Goal: Ask a question

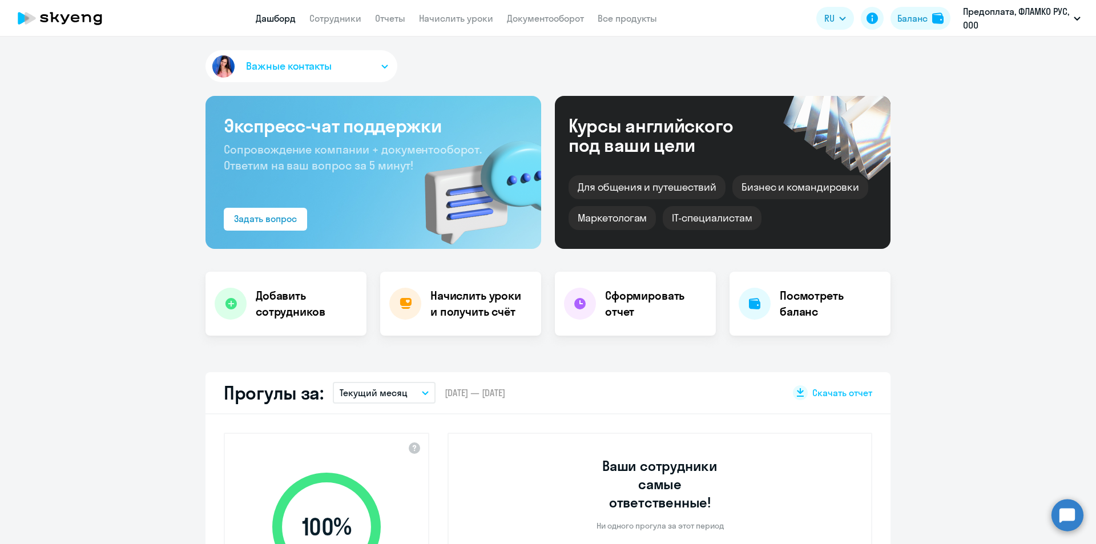
select select "30"
click at [388, 66] on button "Важные контакты" at bounding box center [302, 66] width 192 height 32
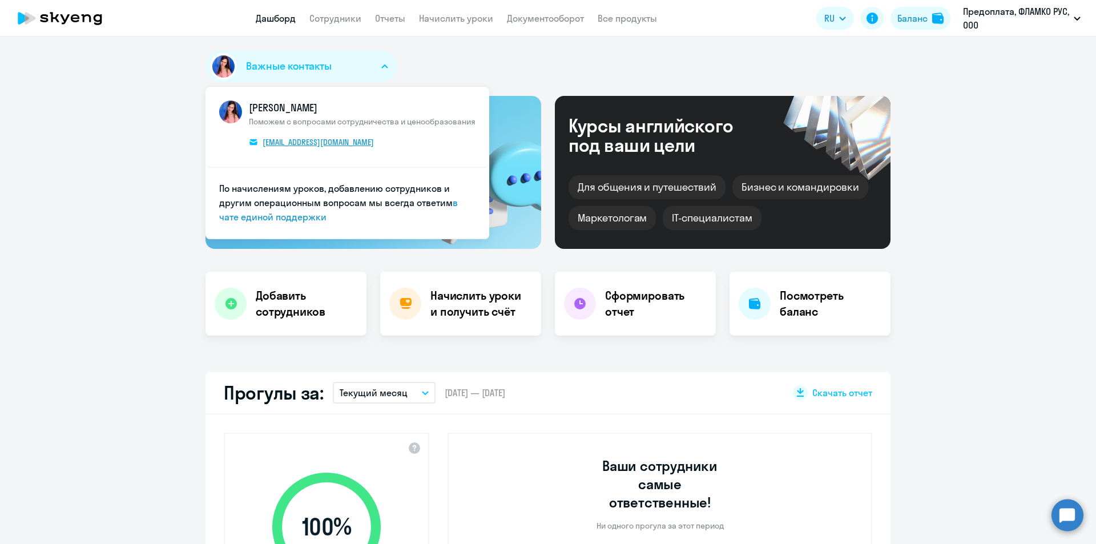
click at [338, 145] on span "[EMAIL_ADDRESS][DOMAIN_NAME]" at bounding box center [318, 142] width 111 height 10
drag, startPoint x: 332, startPoint y: 141, endPoint x: 279, endPoint y: 214, distance: 89.9
click at [279, 214] on link "в чате единой поддержки" at bounding box center [338, 210] width 239 height 26
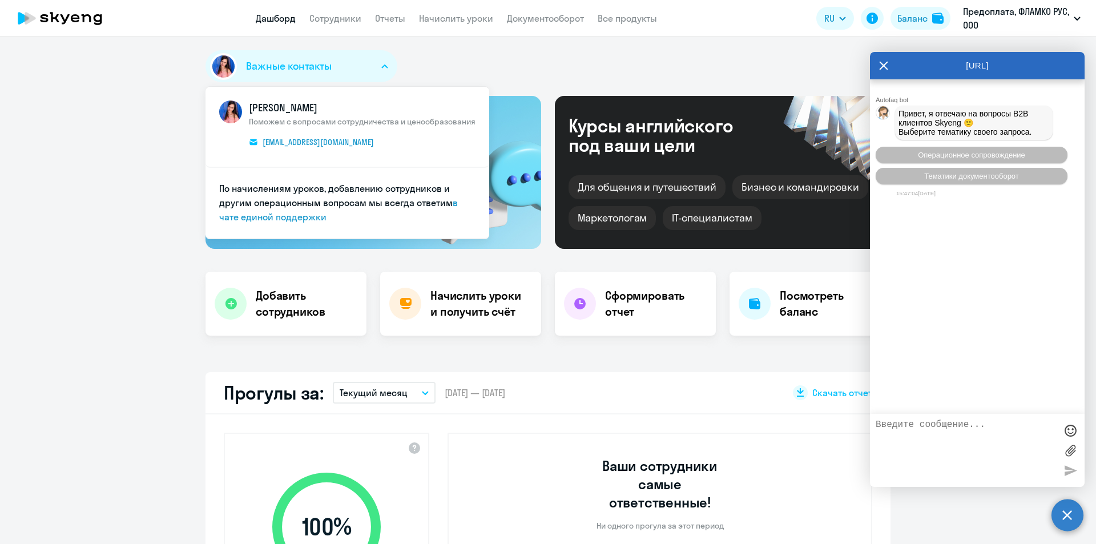
click at [947, 446] on textarea at bounding box center [966, 451] width 180 height 62
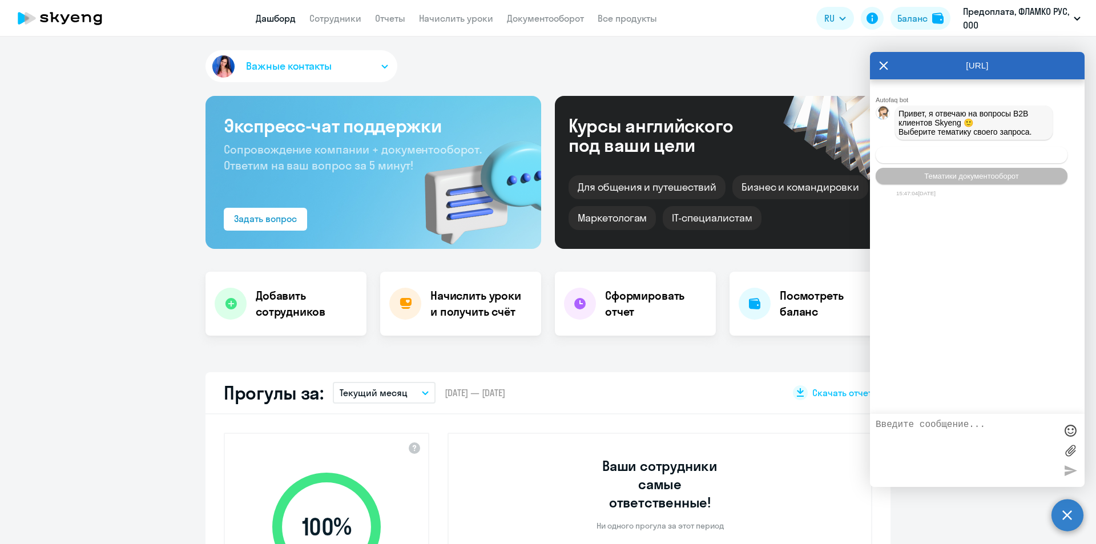
click at [991, 156] on span "Операционное сопровождение" at bounding box center [971, 155] width 107 height 9
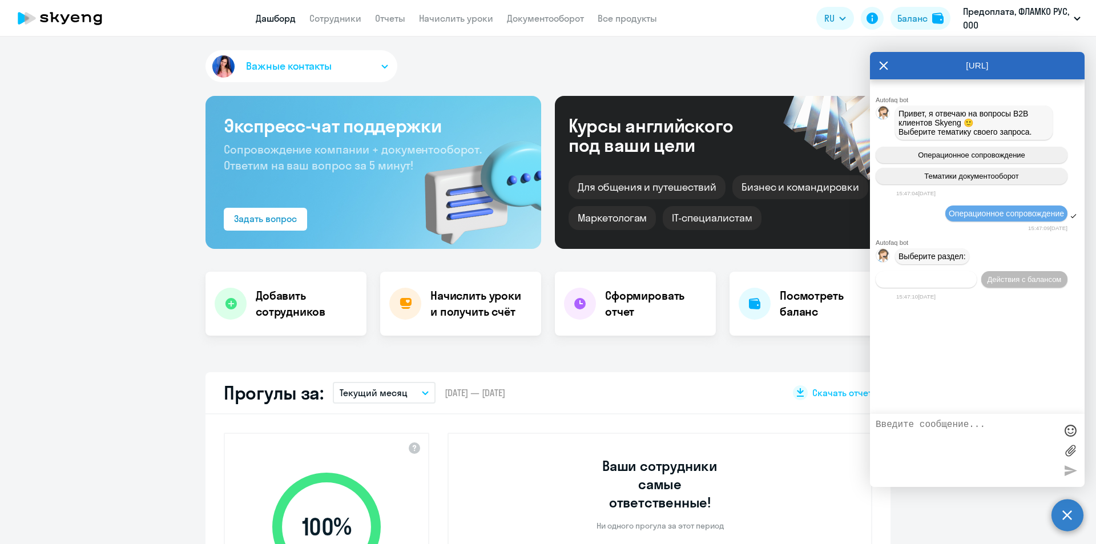
click at [919, 281] on span "Действия по сотрудникам" at bounding box center [926, 279] width 88 height 9
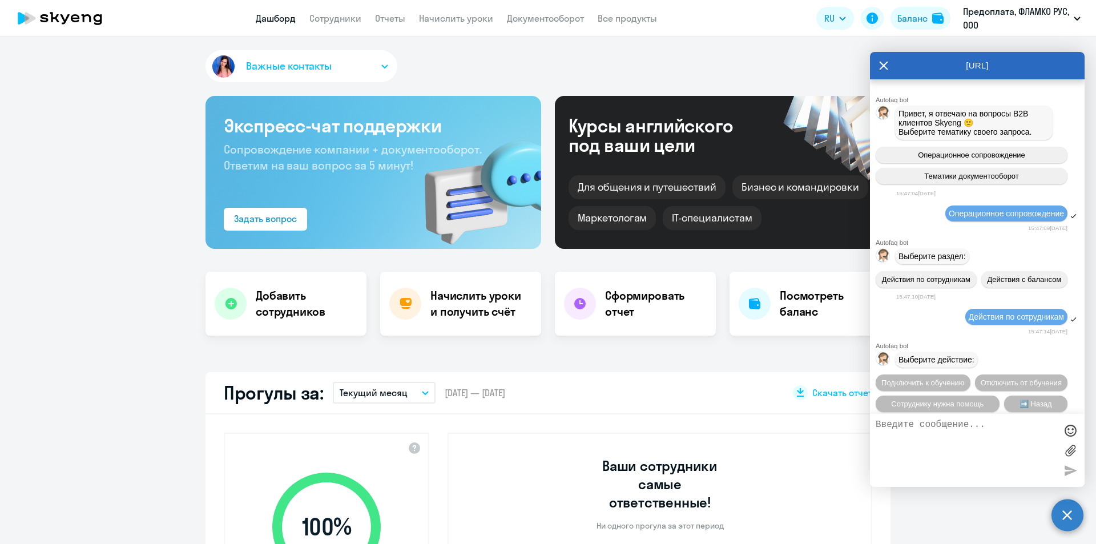
scroll to position [86, 0]
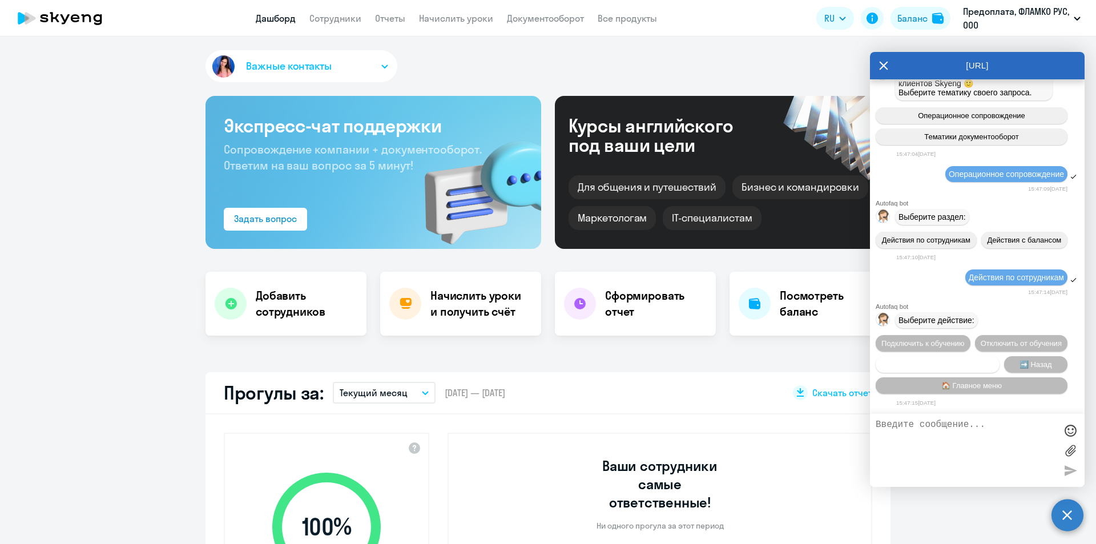
click at [964, 364] on span "Сотруднику нужна помощь" at bounding box center [937, 364] width 92 height 9
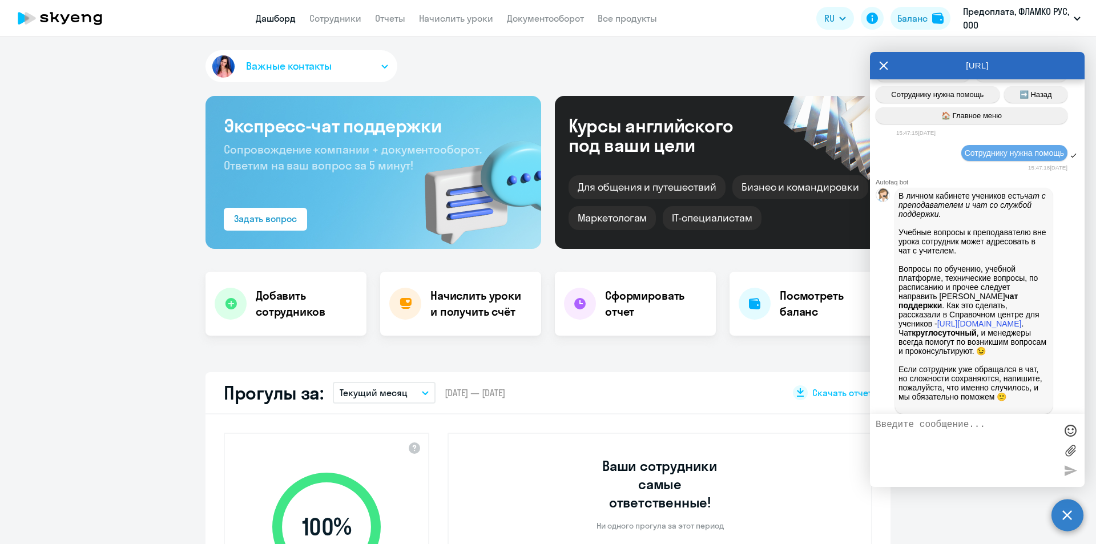
scroll to position [481, 0]
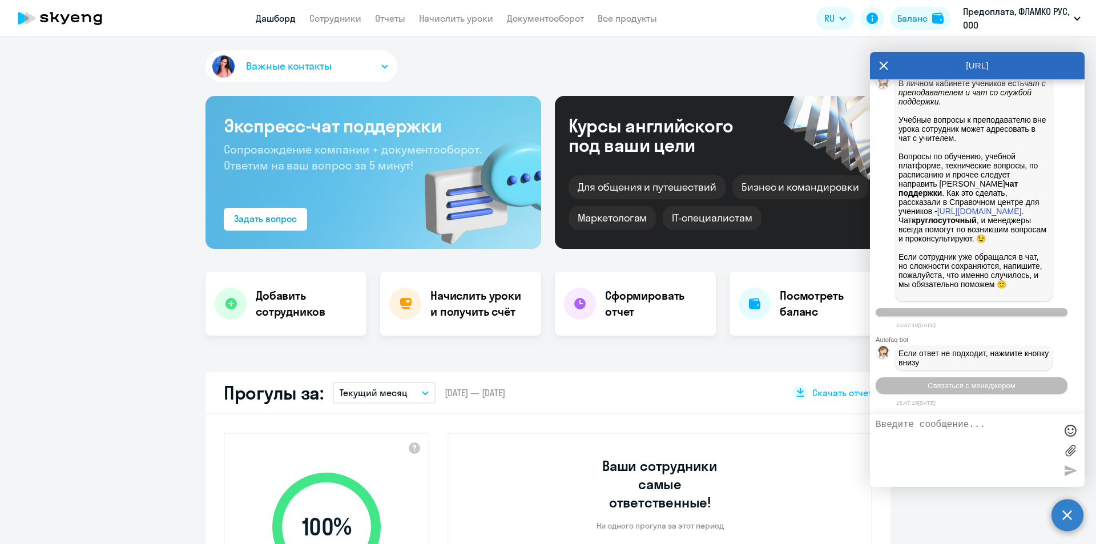
click at [947, 425] on textarea at bounding box center [966, 451] width 180 height 62
type textarea "C 10:20 [DATE] не могу получить ответ в чате поддержки. Нужен сертификат"
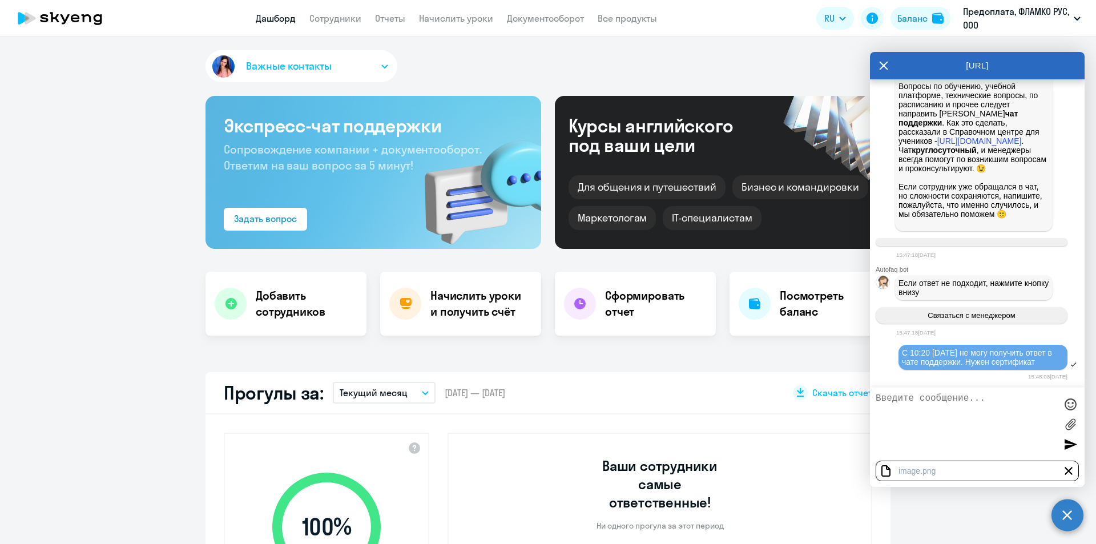
click at [1074, 440] on div at bounding box center [1070, 444] width 17 height 17
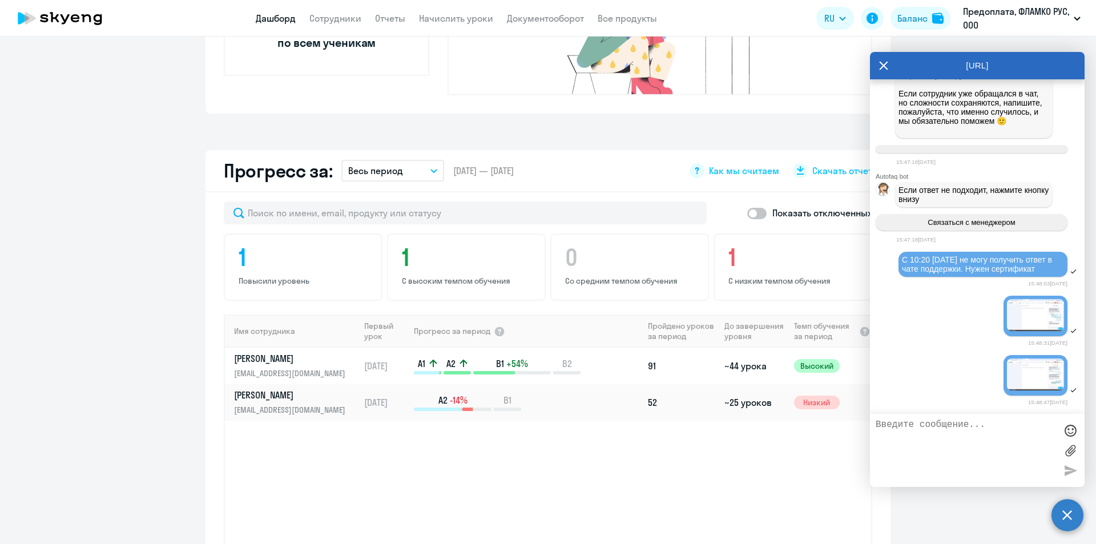
scroll to position [571, 0]
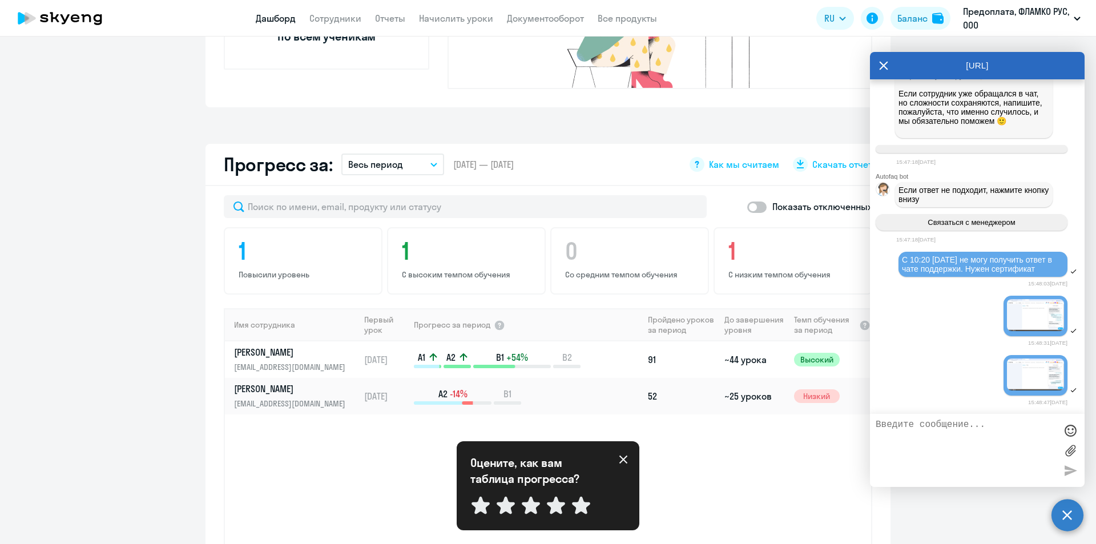
click at [623, 461] on icon at bounding box center [623, 459] width 9 height 9
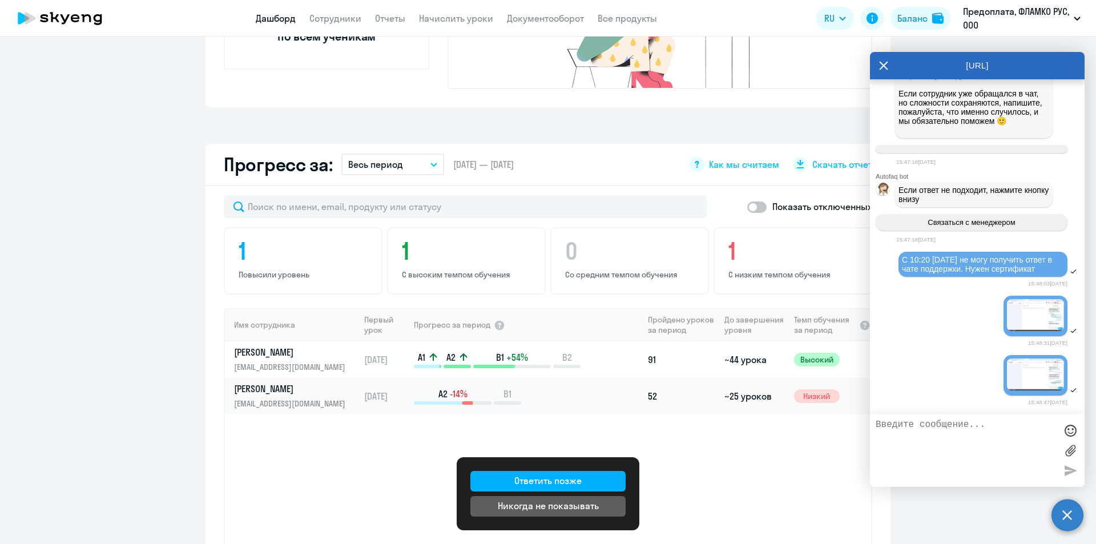
click at [681, 470] on div "Имя сотрудника Первый урок Прогресс за период Пройдено уроков за период До заве…" at bounding box center [548, 452] width 646 height 289
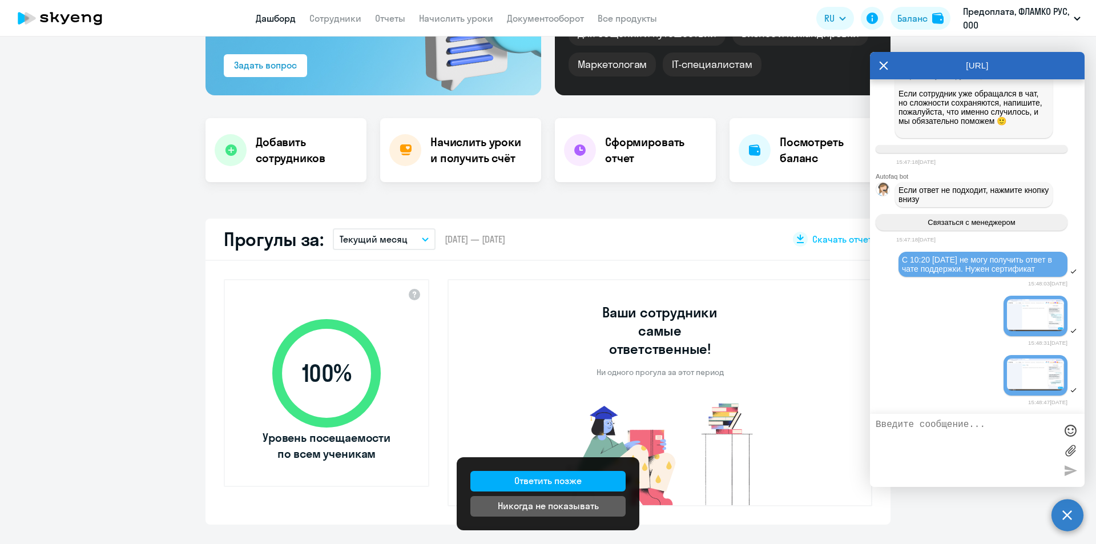
scroll to position [0, 0]
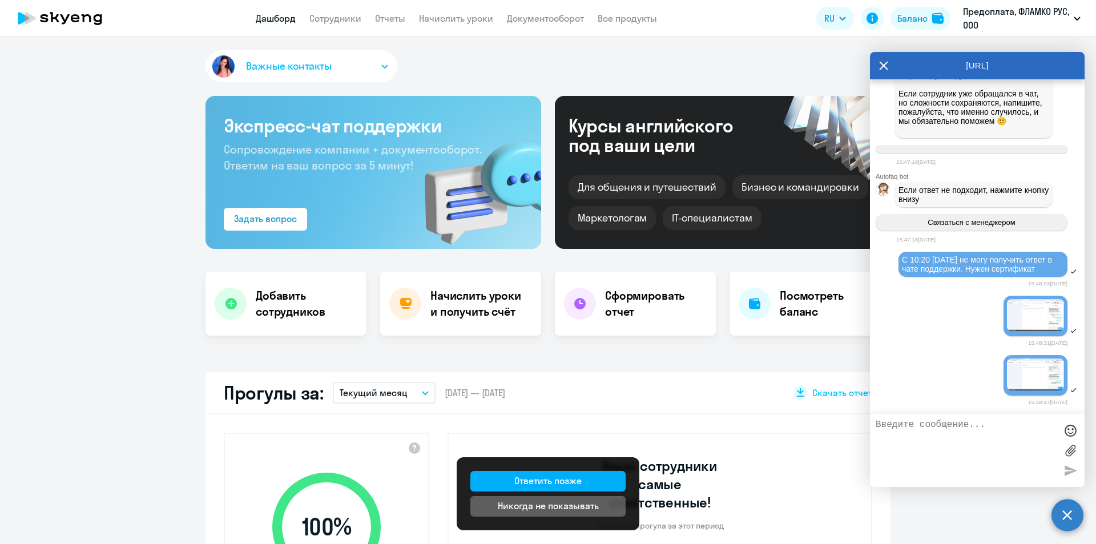
click at [885, 59] on icon at bounding box center [883, 65] width 9 height 27
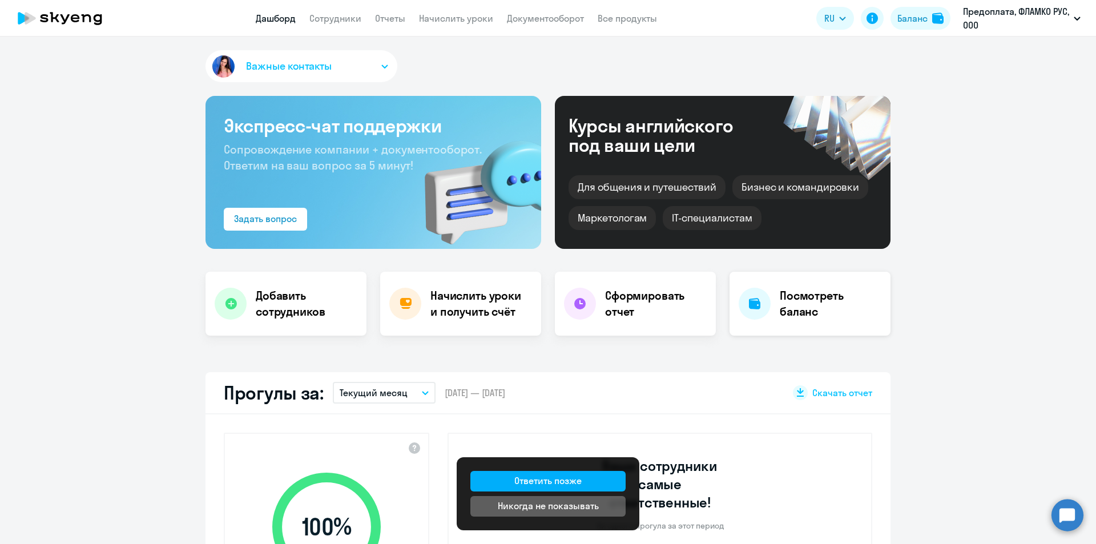
click at [809, 298] on h4 "Посмотреть баланс" at bounding box center [831, 304] width 102 height 32
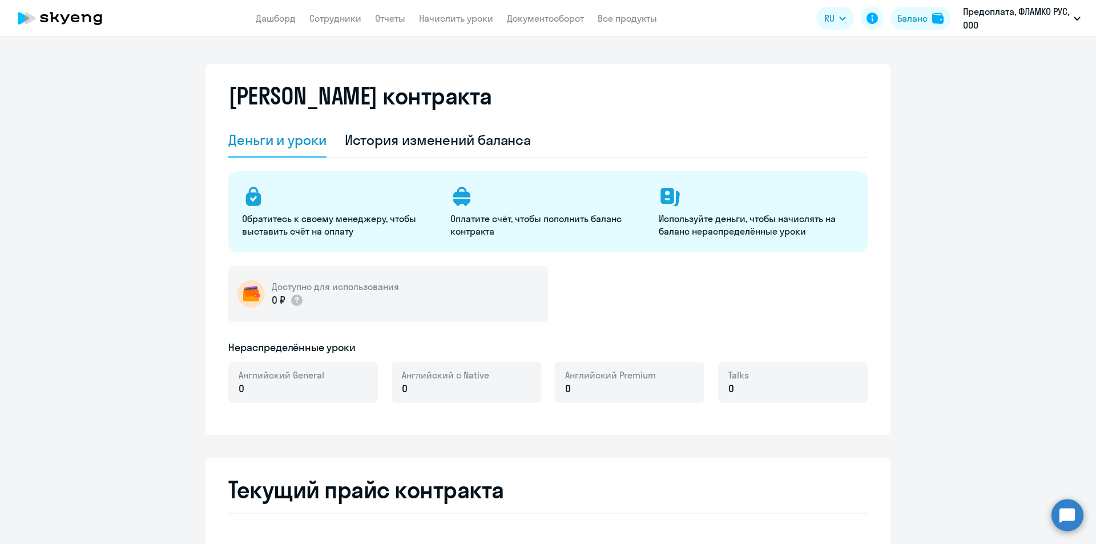
select select "english_adult_not_native_speaker"
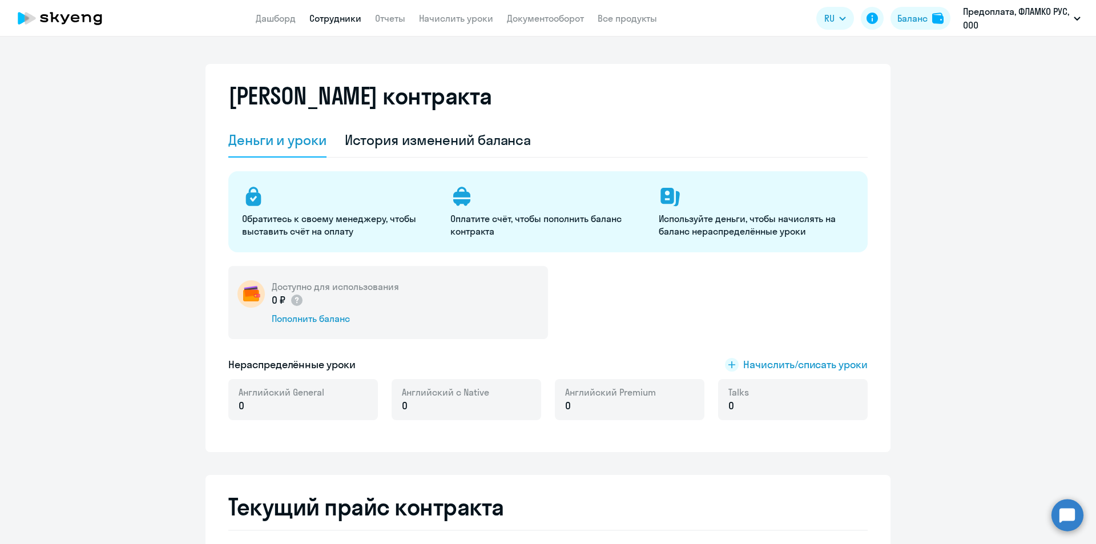
click at [345, 21] on link "Сотрудники" at bounding box center [335, 18] width 52 height 11
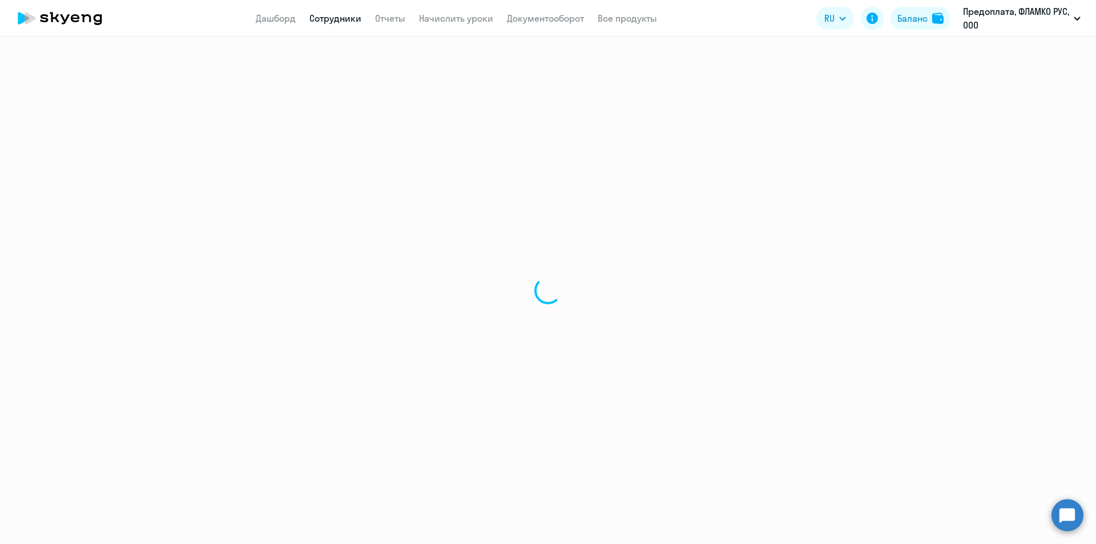
select select "30"
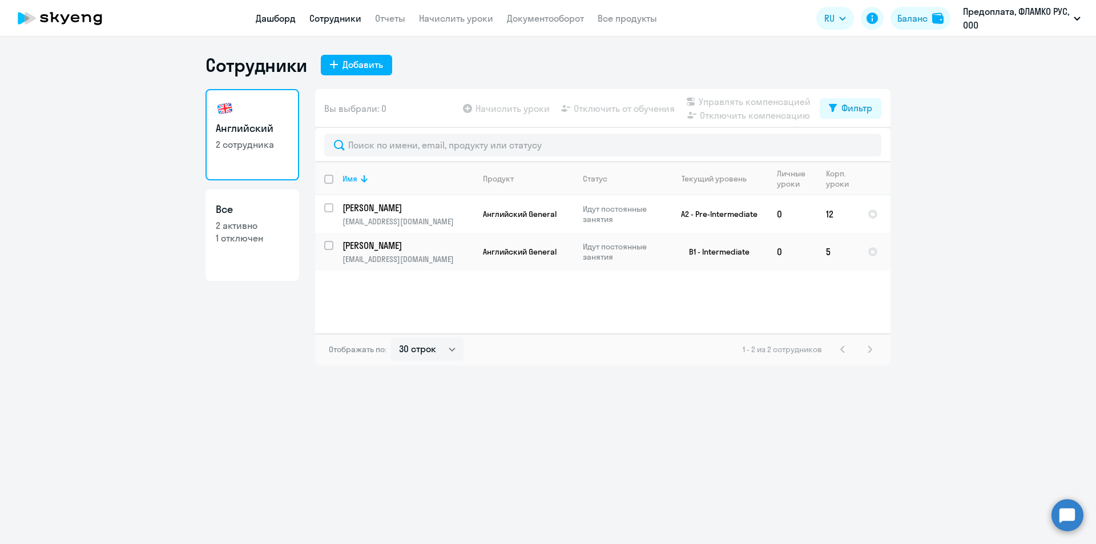
click at [287, 13] on link "Дашборд" at bounding box center [276, 18] width 40 height 11
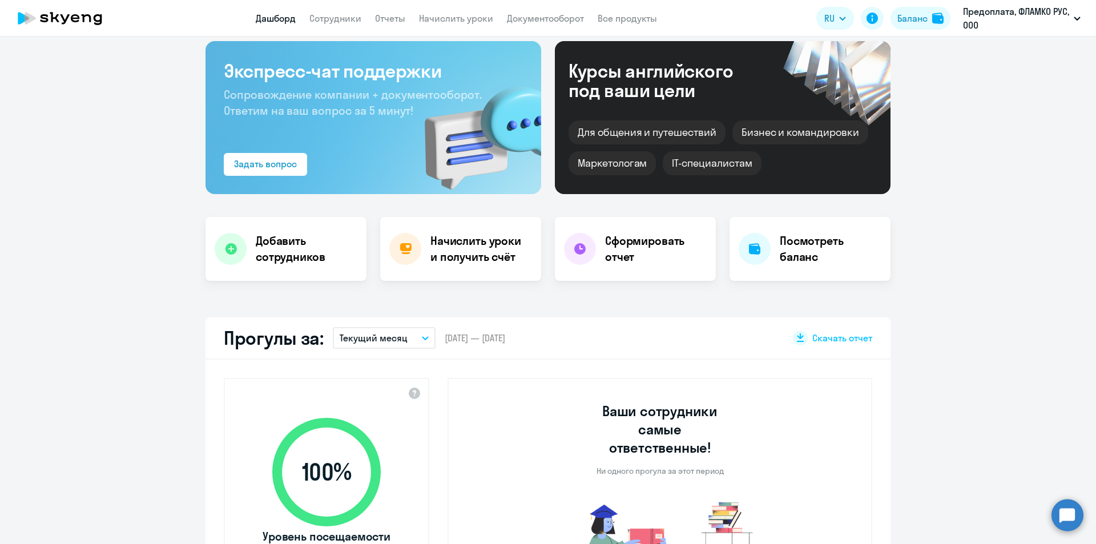
scroll to position [171, 0]
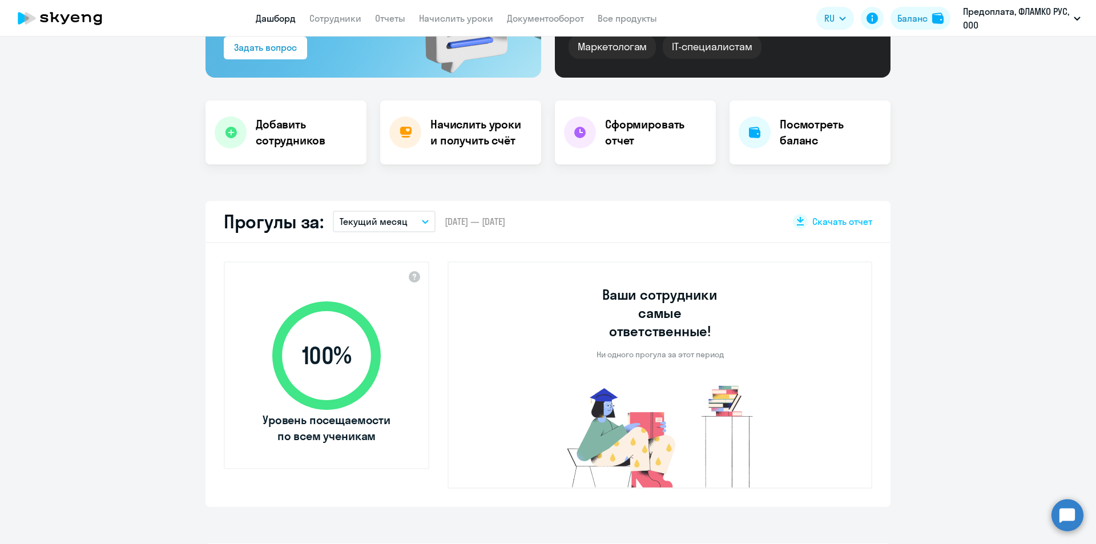
select select "30"
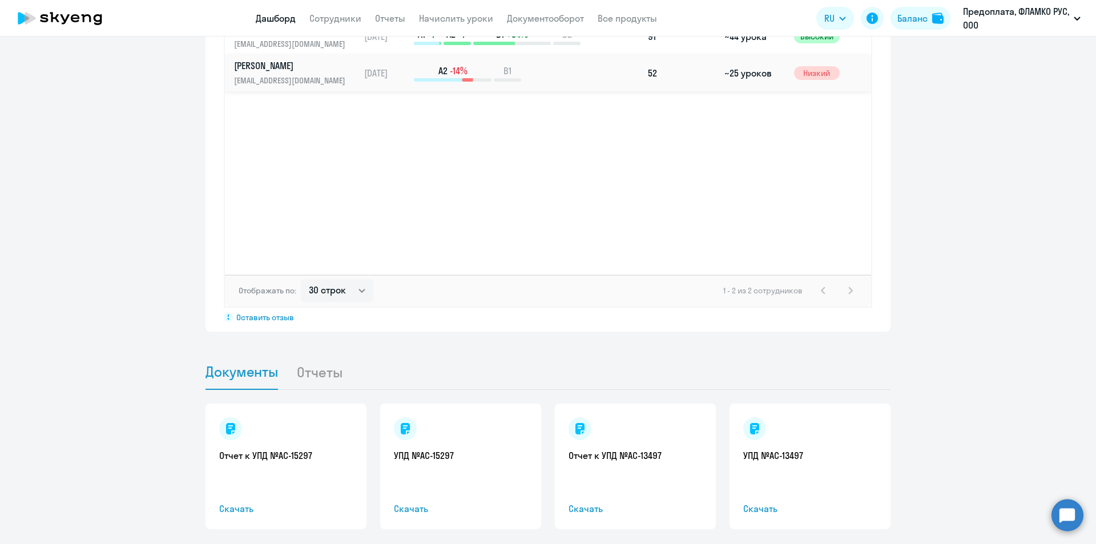
scroll to position [913, 0]
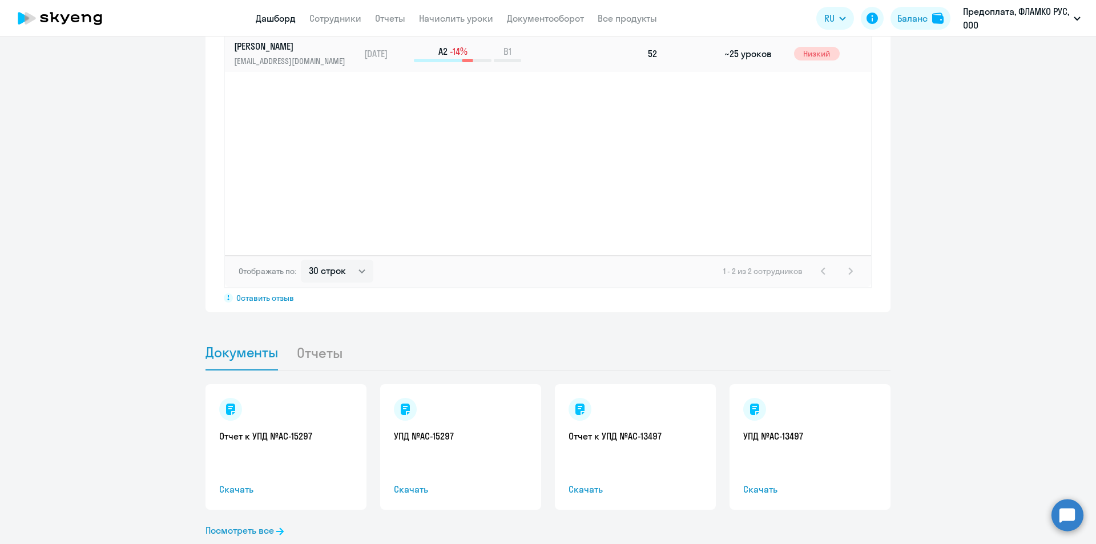
click at [329, 342] on li "Отчеты" at bounding box center [328, 352] width 65 height 35
click at [329, 335] on li "Отчеты" at bounding box center [328, 352] width 65 height 35
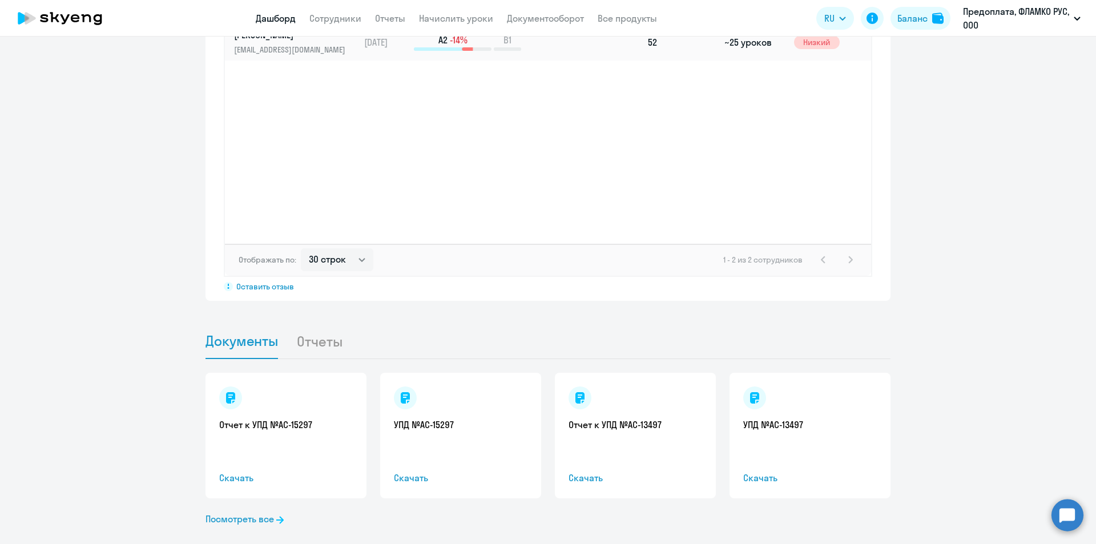
click at [1066, 508] on circle at bounding box center [1068, 515] width 32 height 32
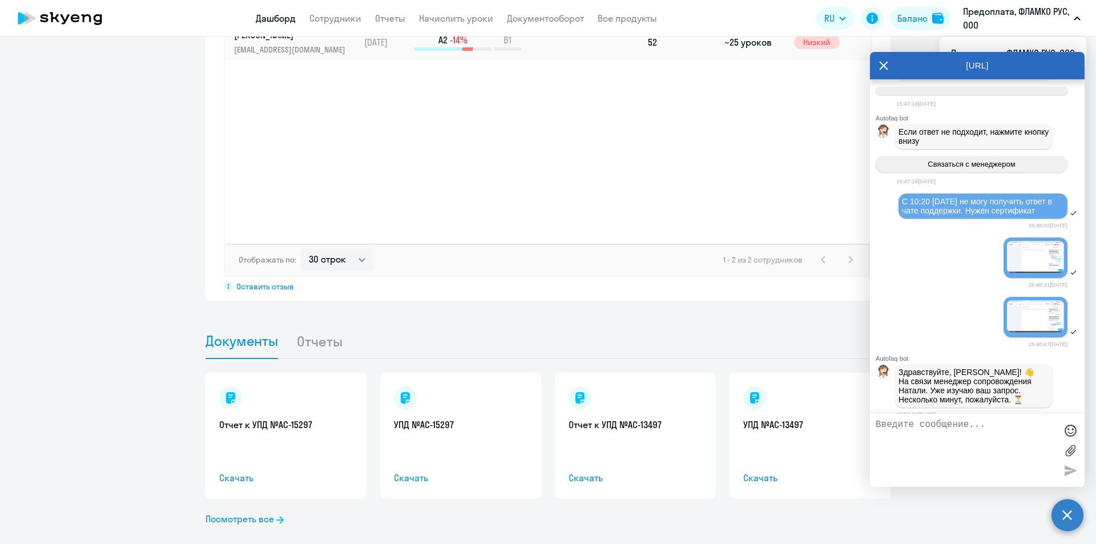
scroll to position [718, 0]
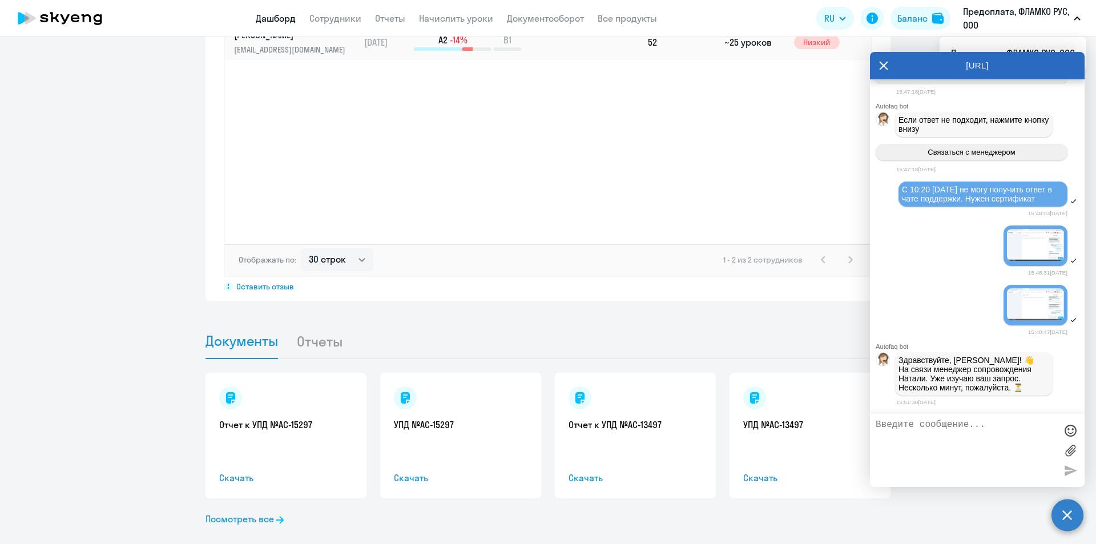
drag, startPoint x: 961, startPoint y: 442, endPoint x: 953, endPoint y: 448, distance: 10.6
click at [953, 448] on textarea at bounding box center [966, 451] width 180 height 62
type textarea "Спасибо"
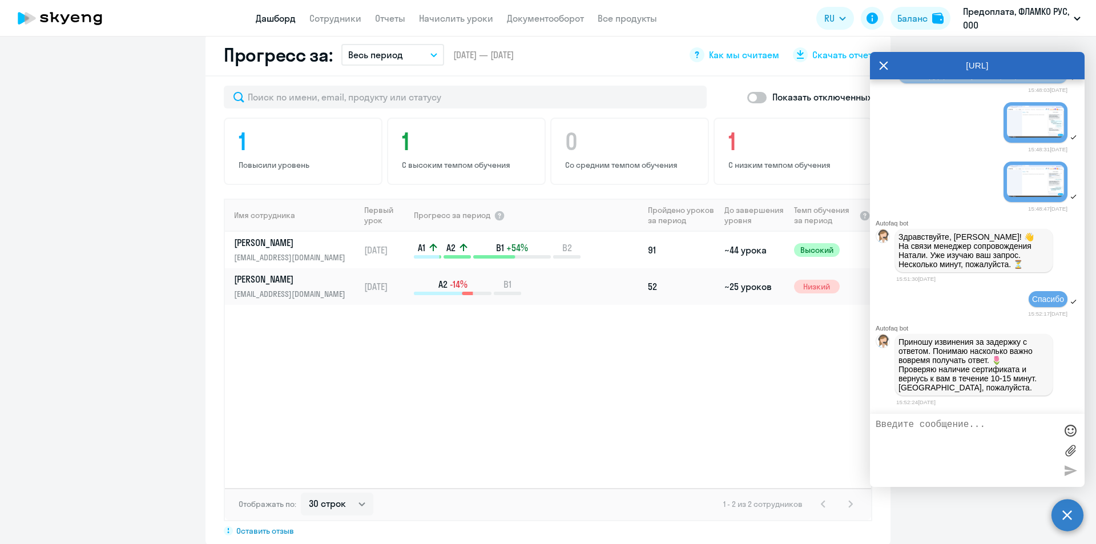
scroll to position [639, 0]
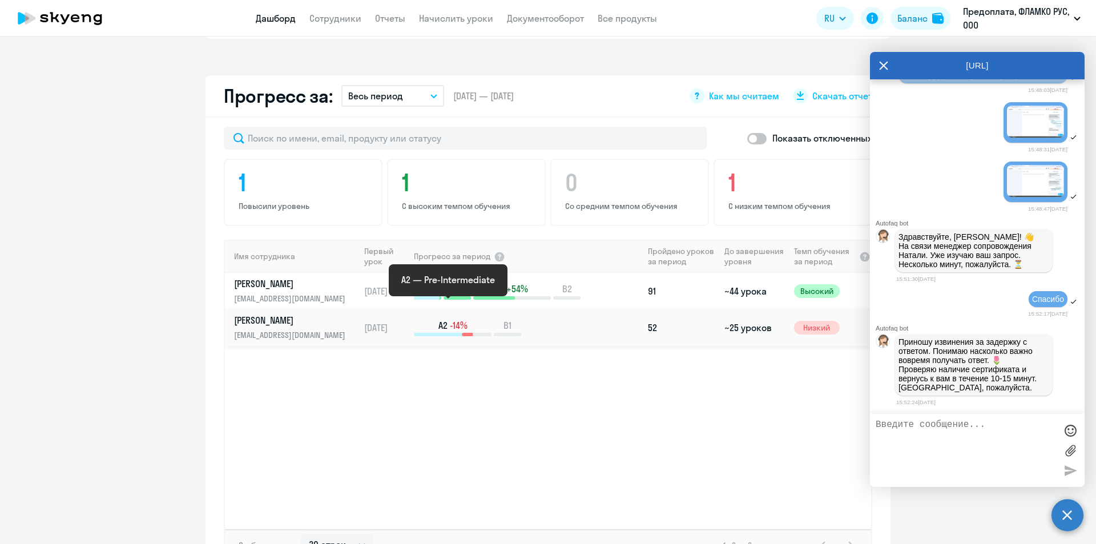
click at [433, 319] on p "A2 -14%" at bounding box center [453, 325] width 78 height 13
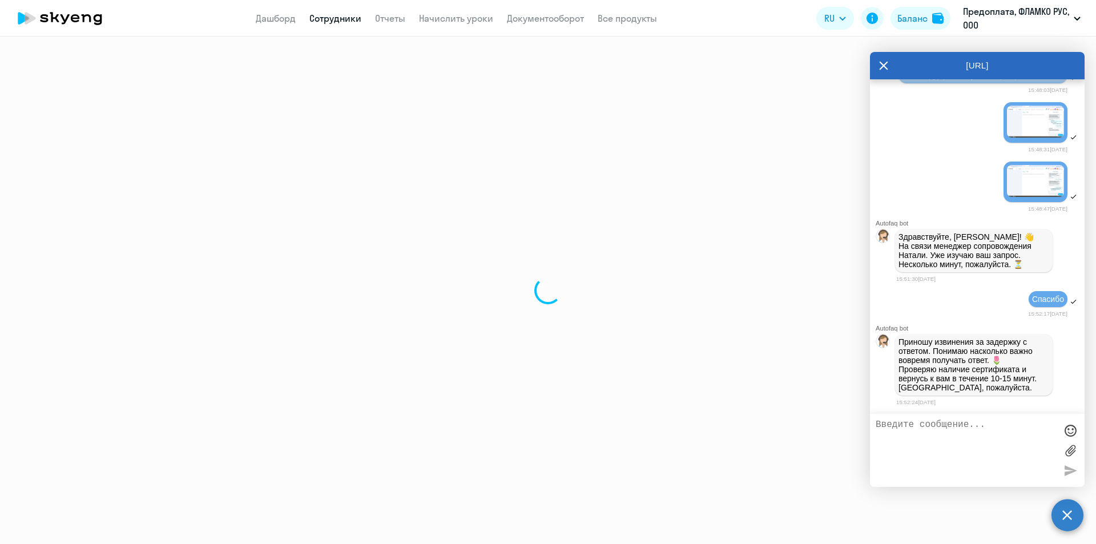
select select "english"
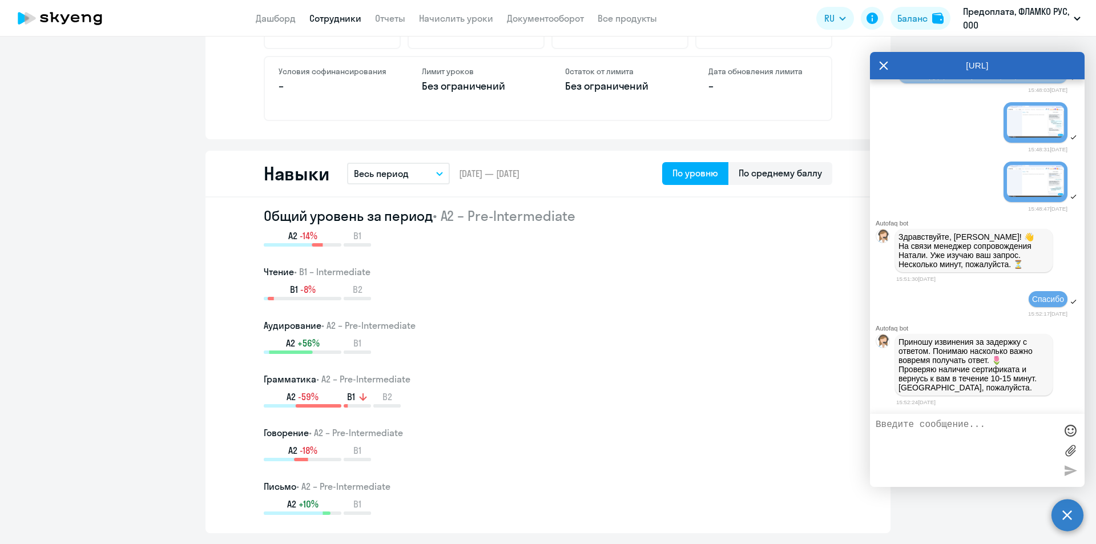
scroll to position [959, 0]
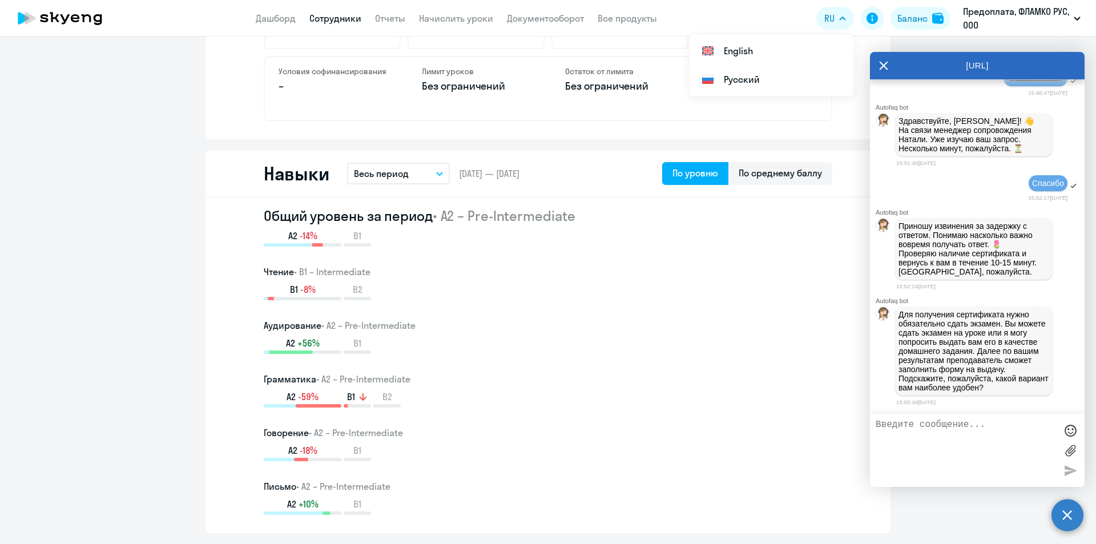
click at [943, 422] on textarea at bounding box center [966, 451] width 180 height 62
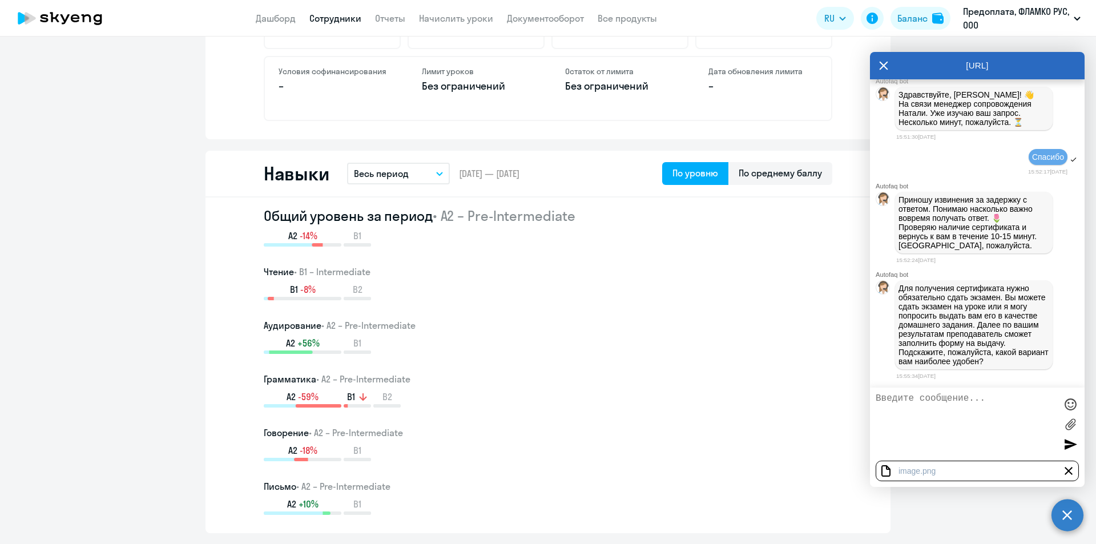
click at [1069, 445] on div at bounding box center [1070, 444] width 17 height 17
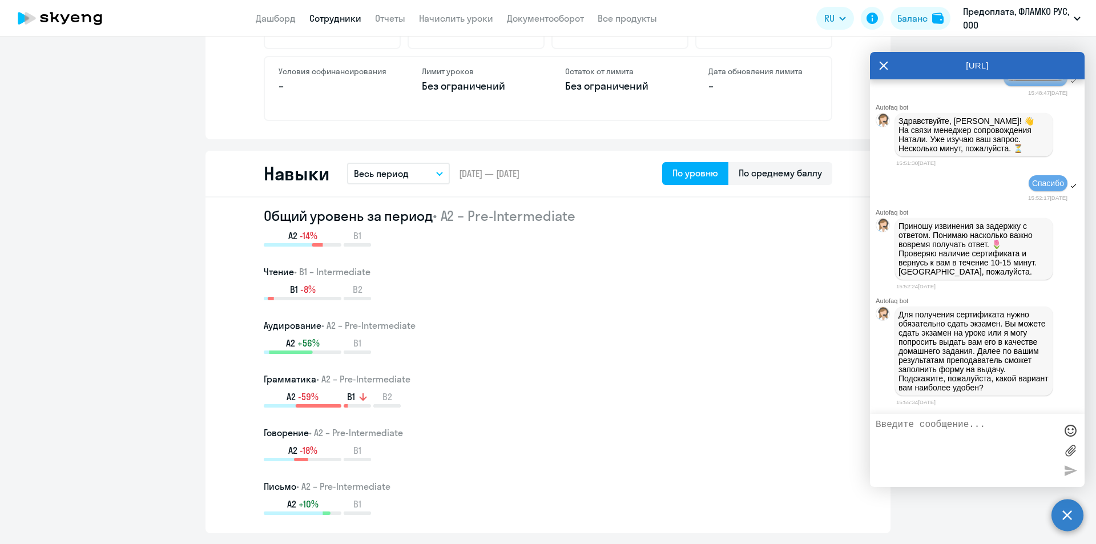
scroll to position [1000, 0]
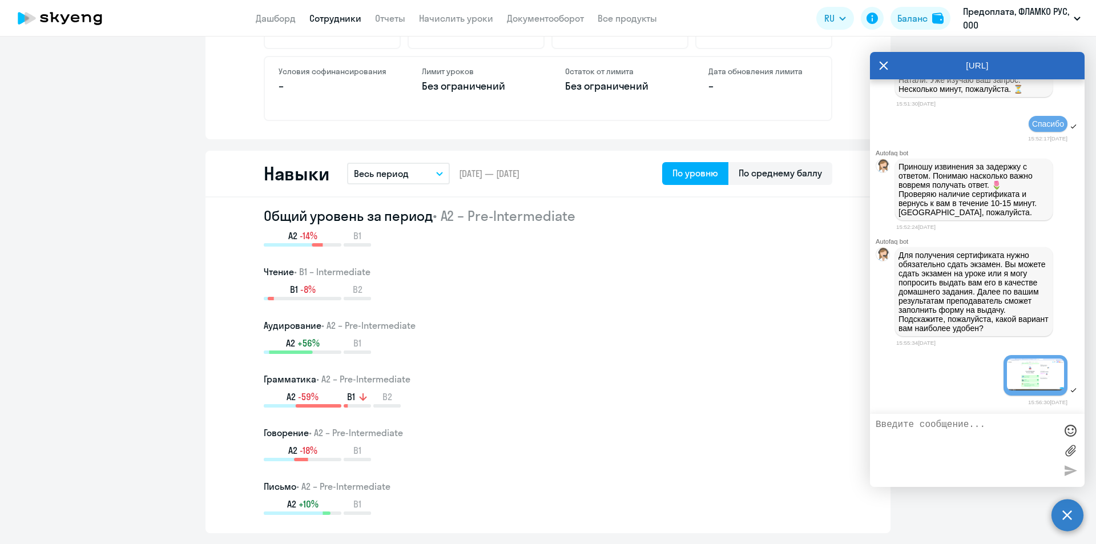
click at [939, 448] on textarea at bounding box center [966, 451] width 180 height 62
type textarea "Тогда что значит эта информация о том, что я достигла уровня"
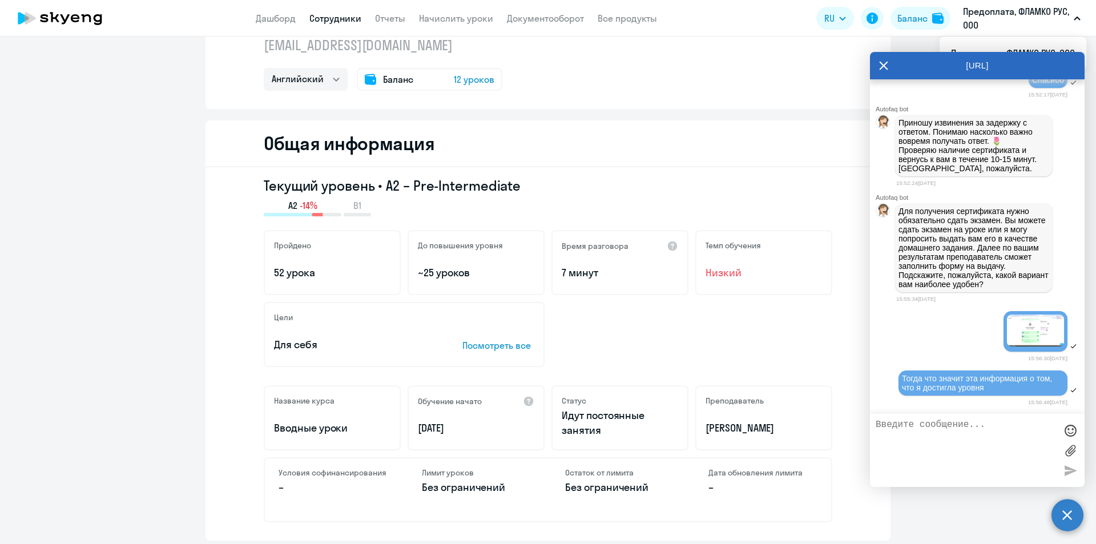
scroll to position [0, 0]
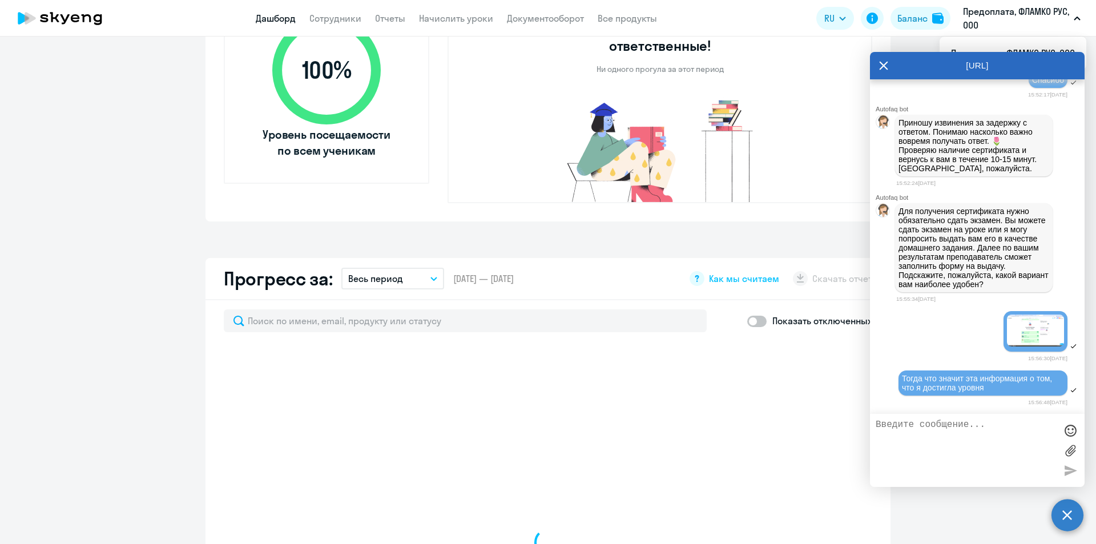
select select "30"
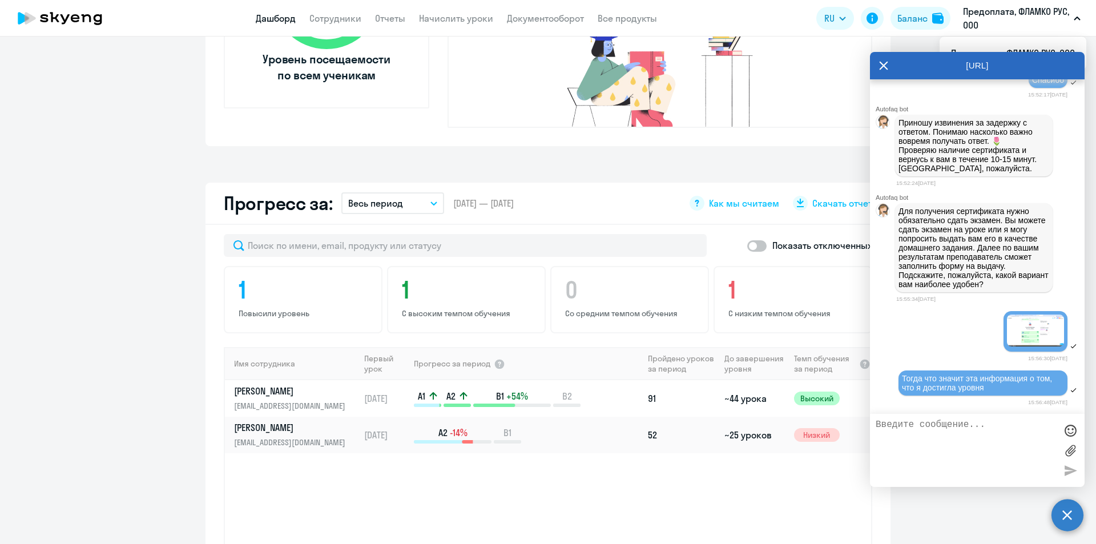
scroll to position [742, 0]
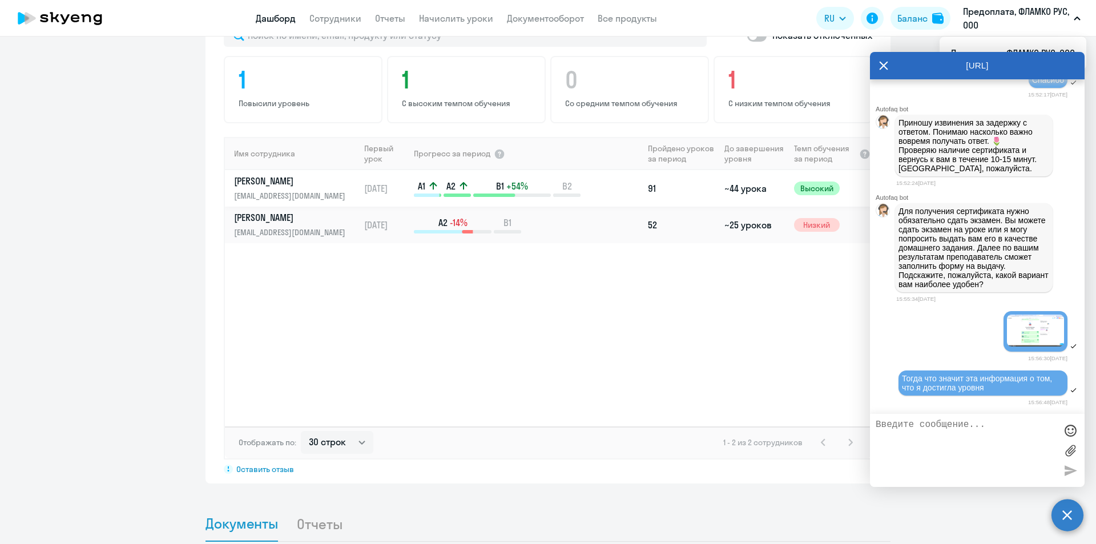
click at [281, 190] on p "[EMAIL_ADDRESS][DOMAIN_NAME]" at bounding box center [293, 196] width 118 height 13
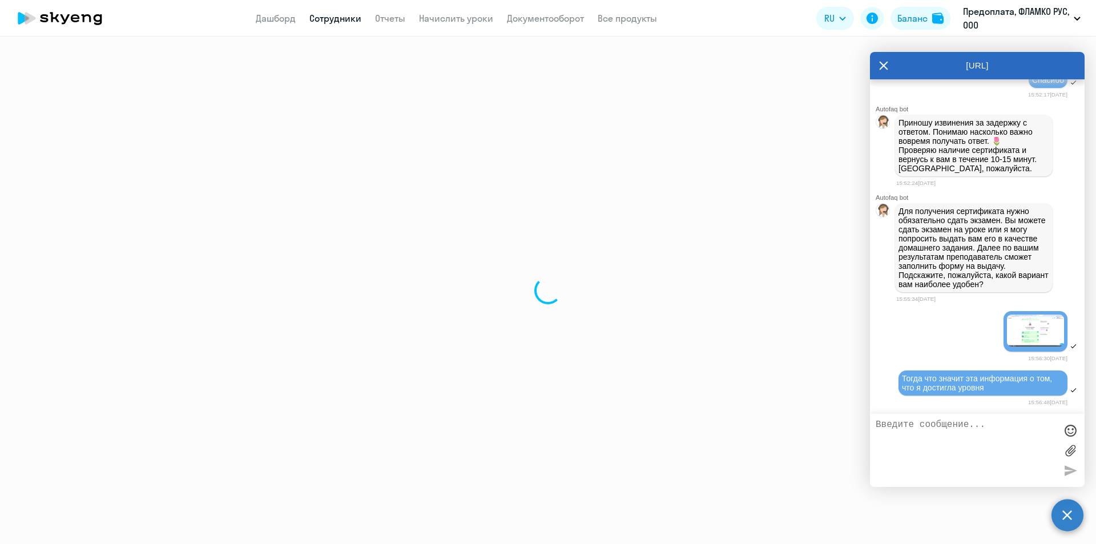
select select "english"
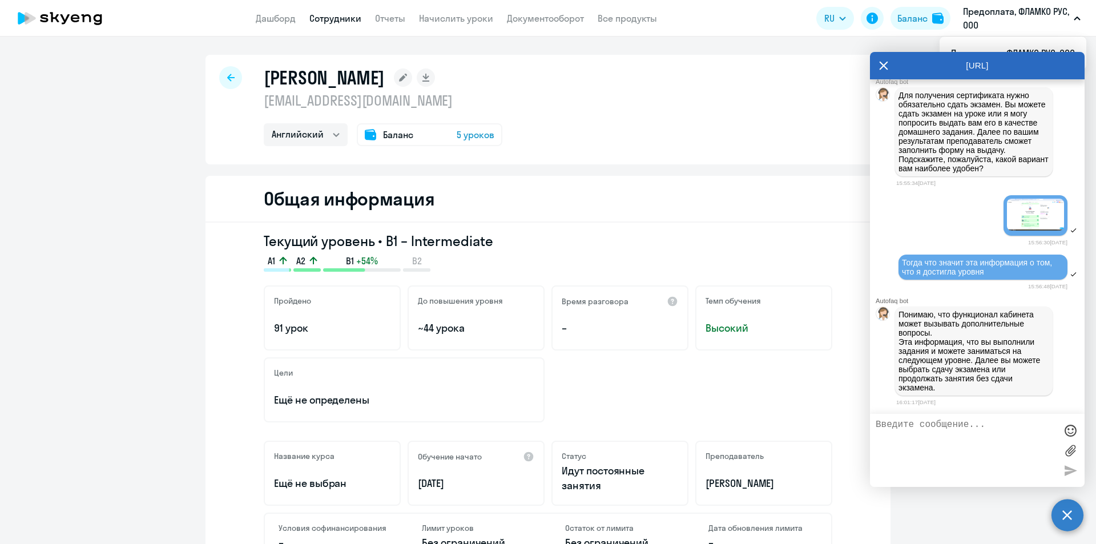
scroll to position [1177, 0]
click at [965, 452] on textarea at bounding box center [966, 451] width 180 height 62
drag, startPoint x: 947, startPoint y: 437, endPoint x: 958, endPoint y: 441, distance: 11.4
click at [947, 438] on textarea at bounding box center [966, 451] width 180 height 62
click at [961, 441] on textarea at bounding box center [966, 451] width 180 height 62
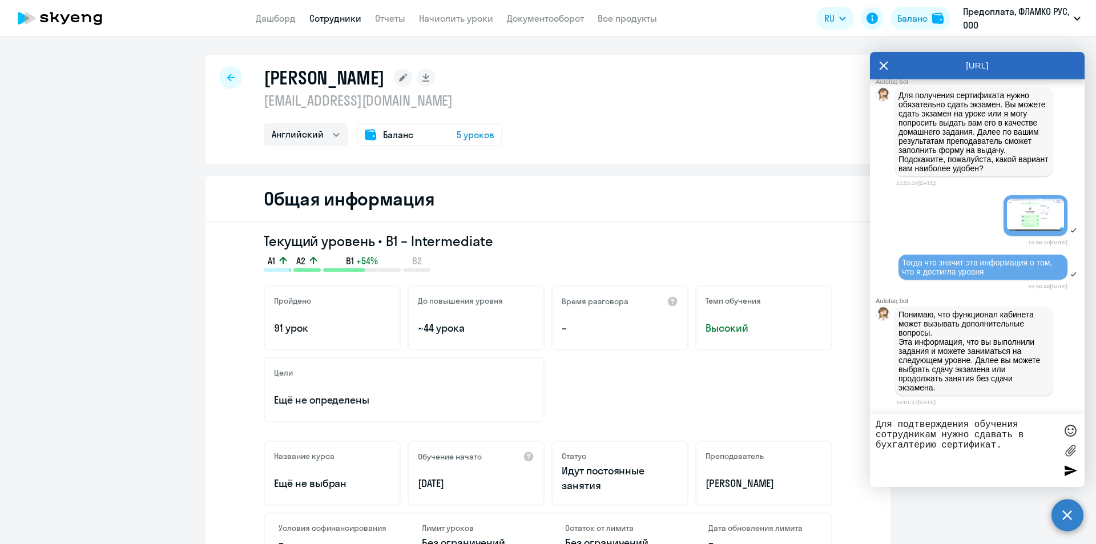
type textarea "Для подтверждения обучения сотрудникам нужно сдавать в бухгалтерию сертификат."
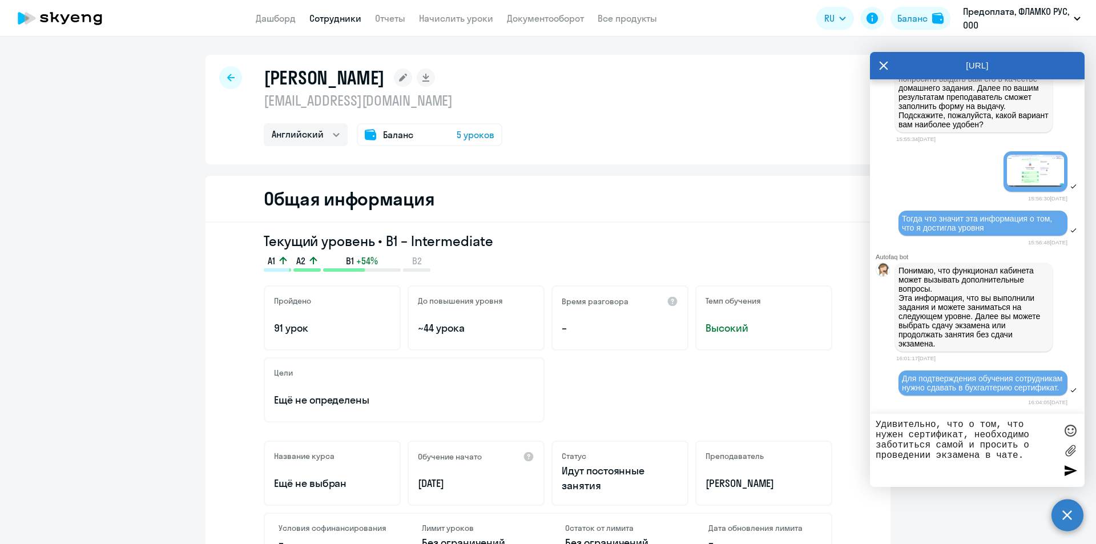
type textarea "Удивительно, что о том, что нужен сертификат, необходимо заботиться самой и про…"
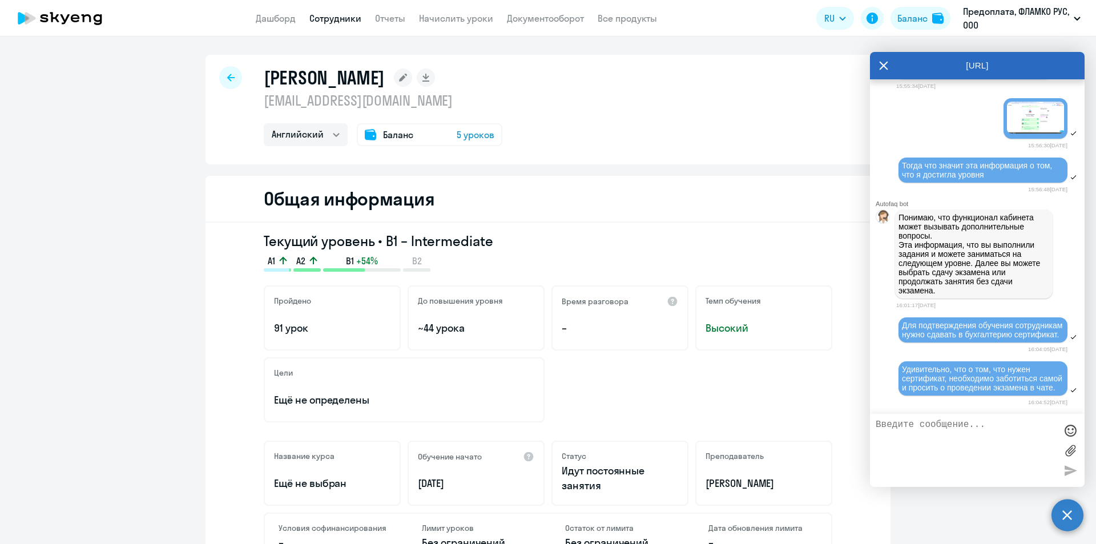
scroll to position [1293, 0]
click at [206, 287] on div "Текущий уровень • B1 – Intermediate A1 A2 B1 +54% B2 Пройдено 91 урок До повыше…" at bounding box center [548, 409] width 685 height 373
drag, startPoint x: 80, startPoint y: 530, endPoint x: 234, endPoint y: 566, distance: 158.3
click at [234, 544] on html "Дашборд Сотрудники Отчеты Начислить уроки Документооборот Все продукты Дашборд …" at bounding box center [548, 272] width 1096 height 544
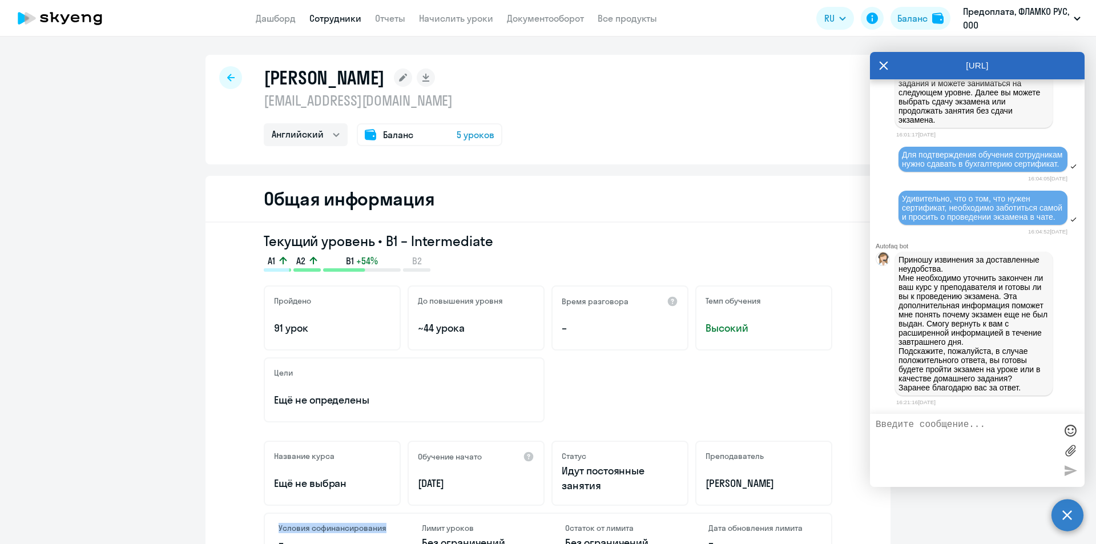
scroll to position [1463, 0]
click at [955, 457] on textarea at bounding box center [966, 451] width 180 height 62
type textarea "Я сама задам этот вопрос преподавателю"
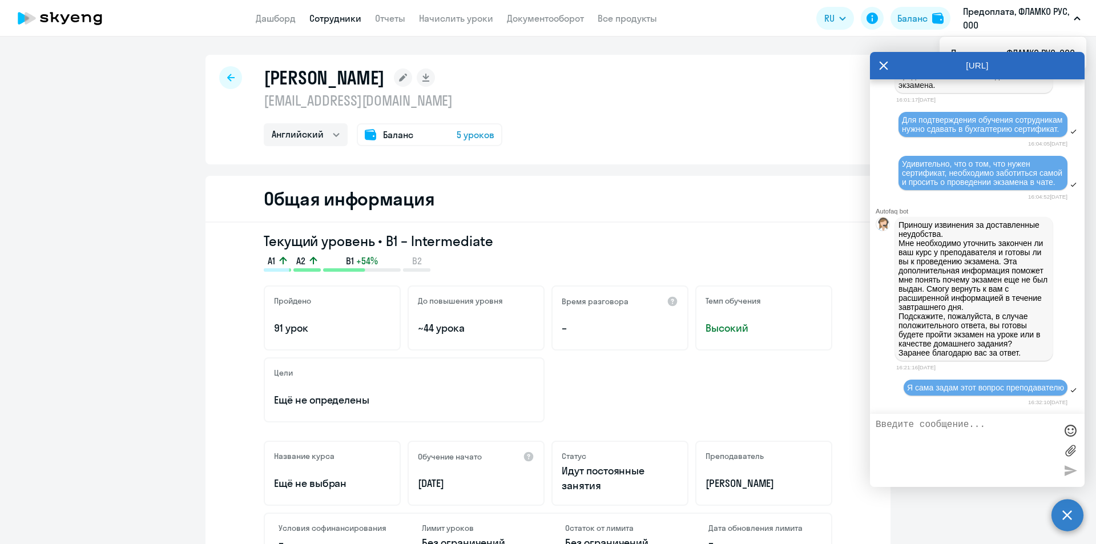
click at [880, 65] on icon at bounding box center [883, 65] width 9 height 27
